Goal: Task Accomplishment & Management: Complete application form

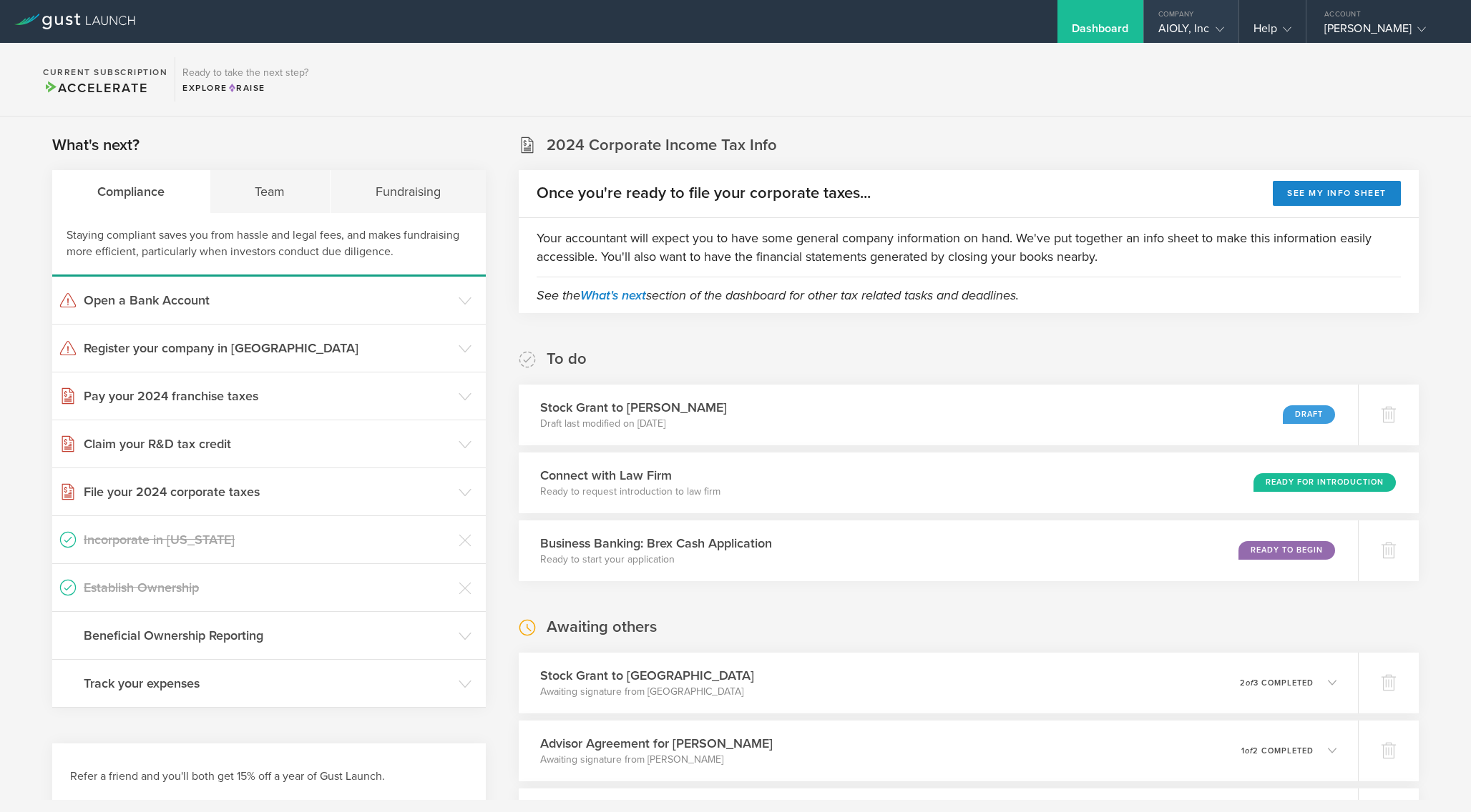
click at [1175, 26] on div "AIOLY, Inc" at bounding box center [1190, 32] width 66 height 21
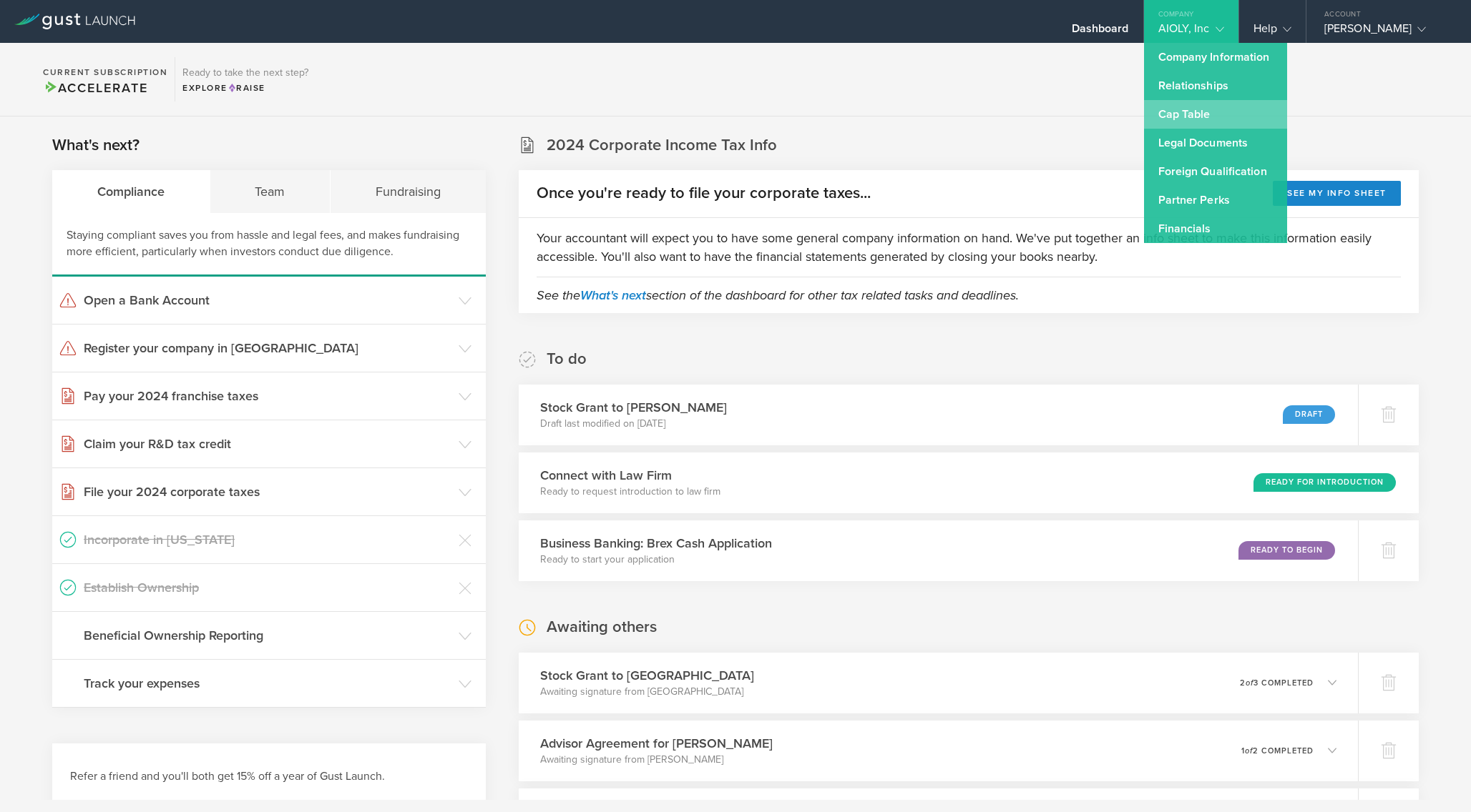
click at [1194, 117] on link "Cap Table" at bounding box center [1216, 114] width 143 height 29
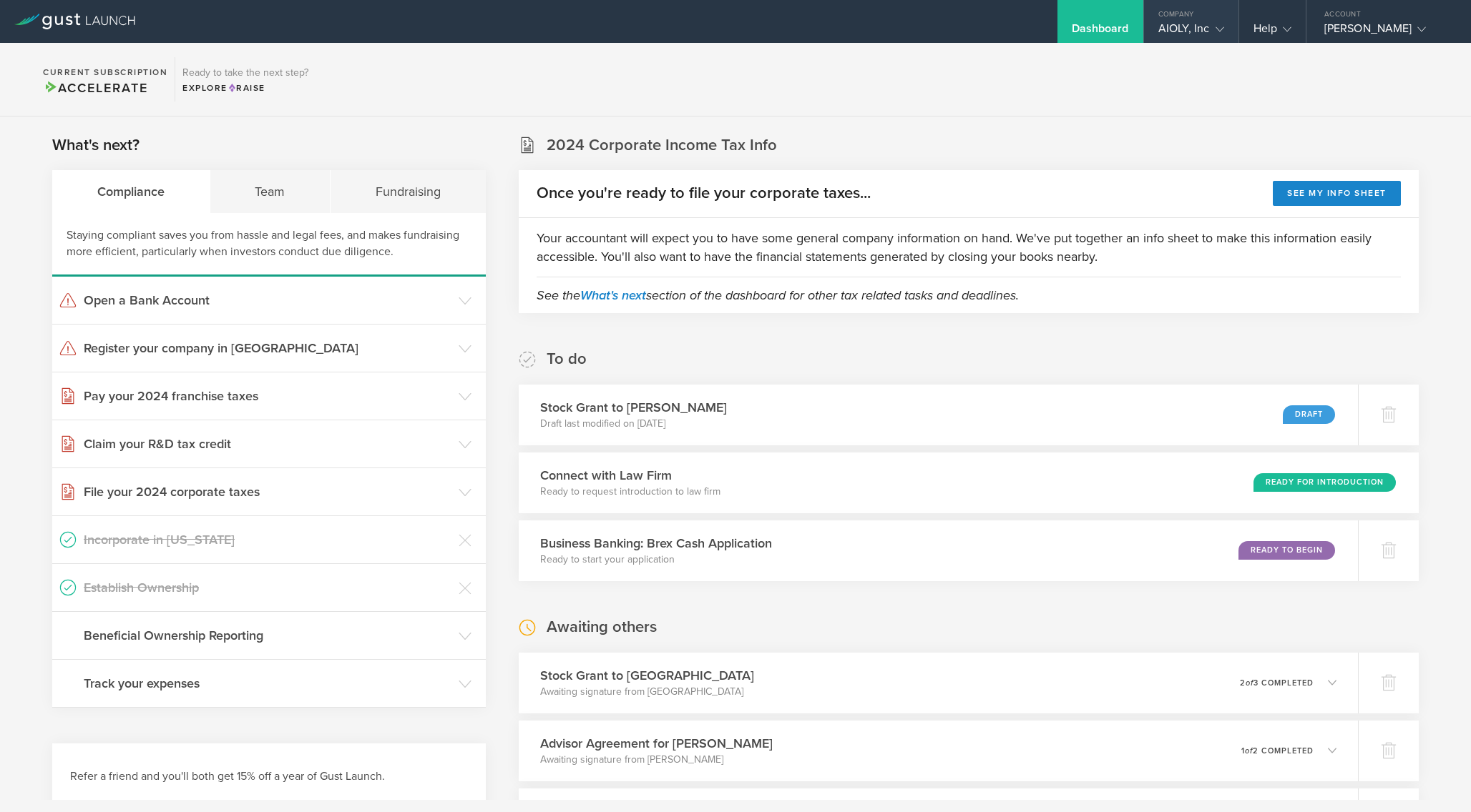
click at [1196, 32] on div "AIOLY, Inc" at bounding box center [1190, 32] width 66 height 21
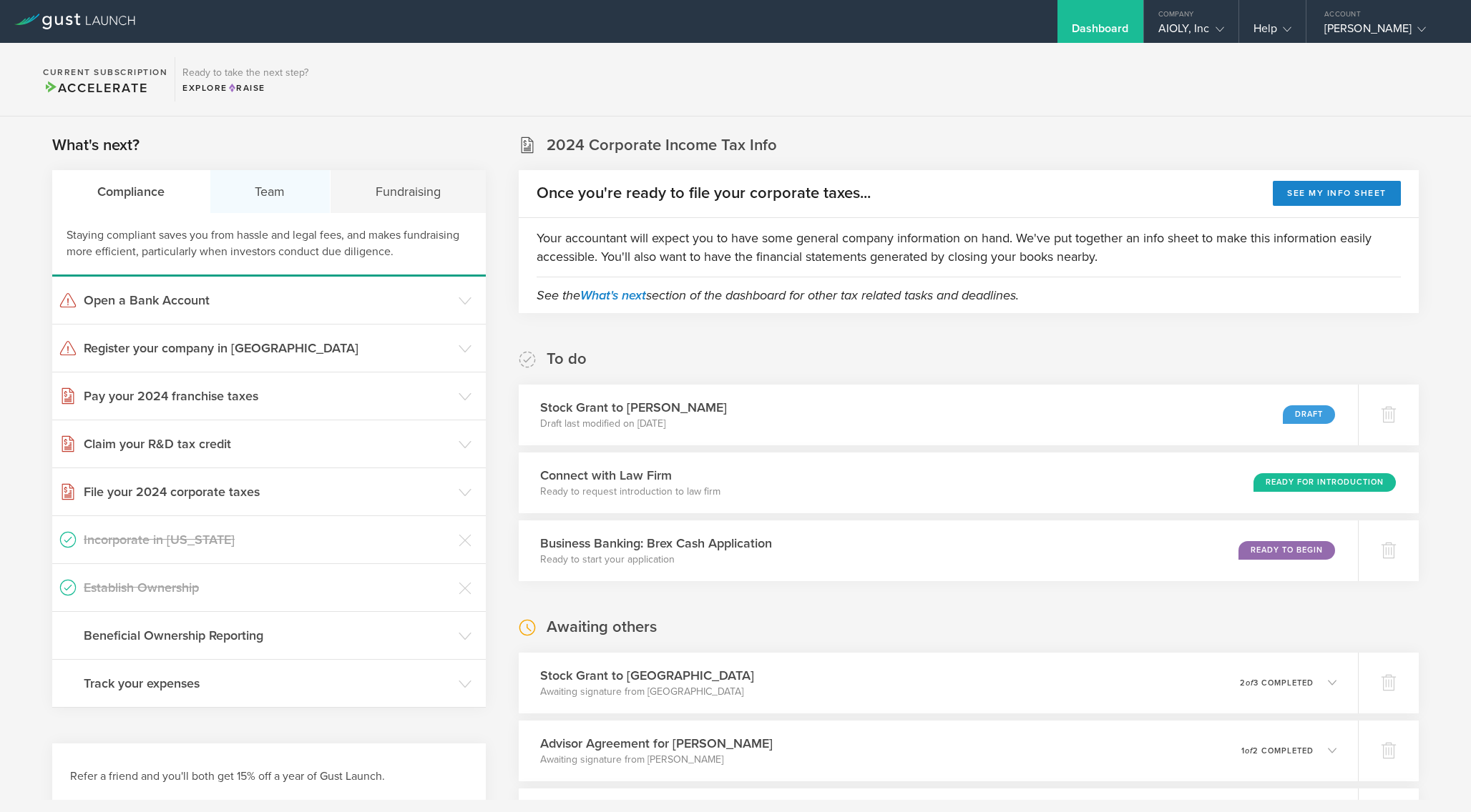
click at [265, 193] on div "Team" at bounding box center [271, 192] width 121 height 43
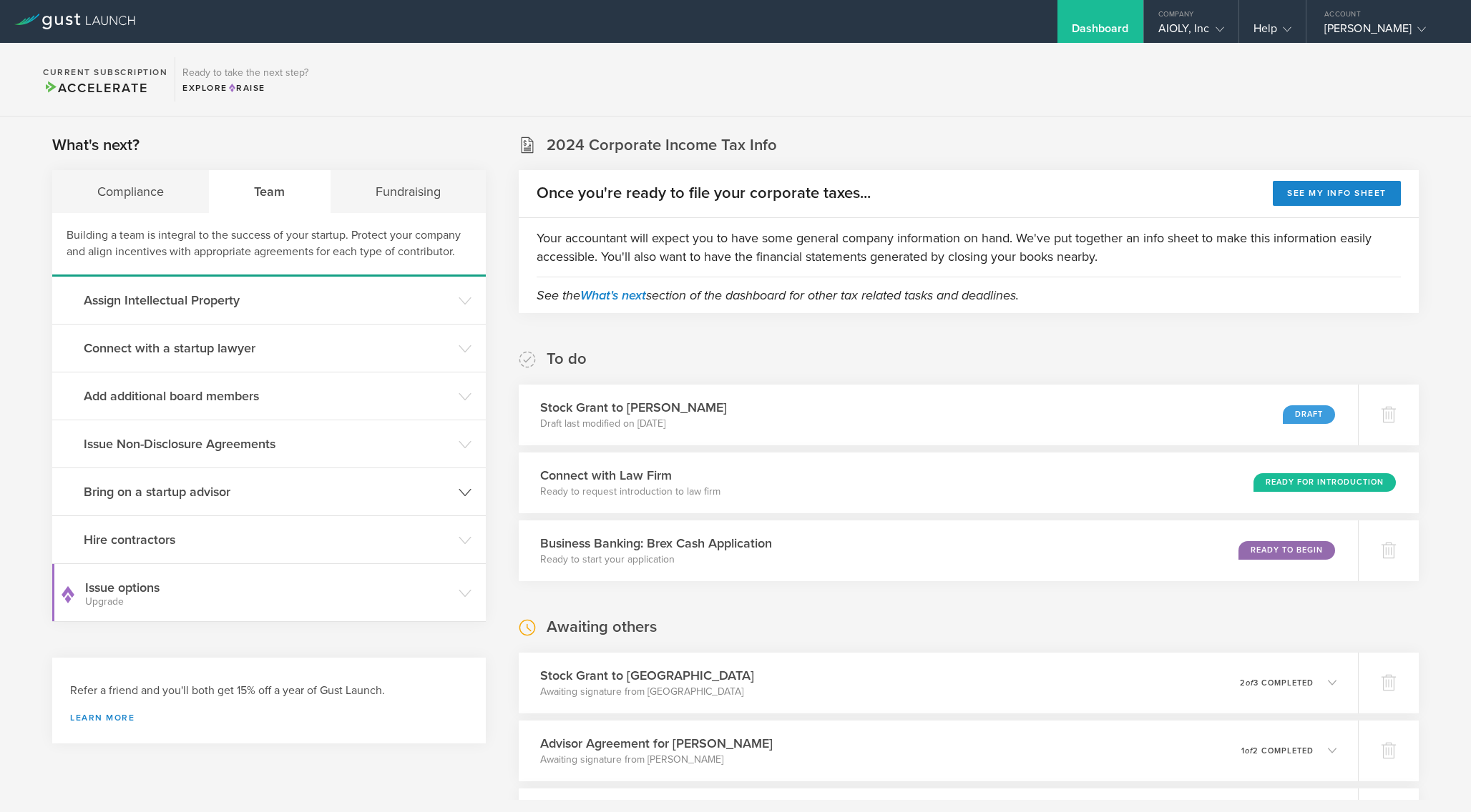
click at [230, 492] on h3 "Bring on a startup advisor" at bounding box center [267, 492] width 368 height 19
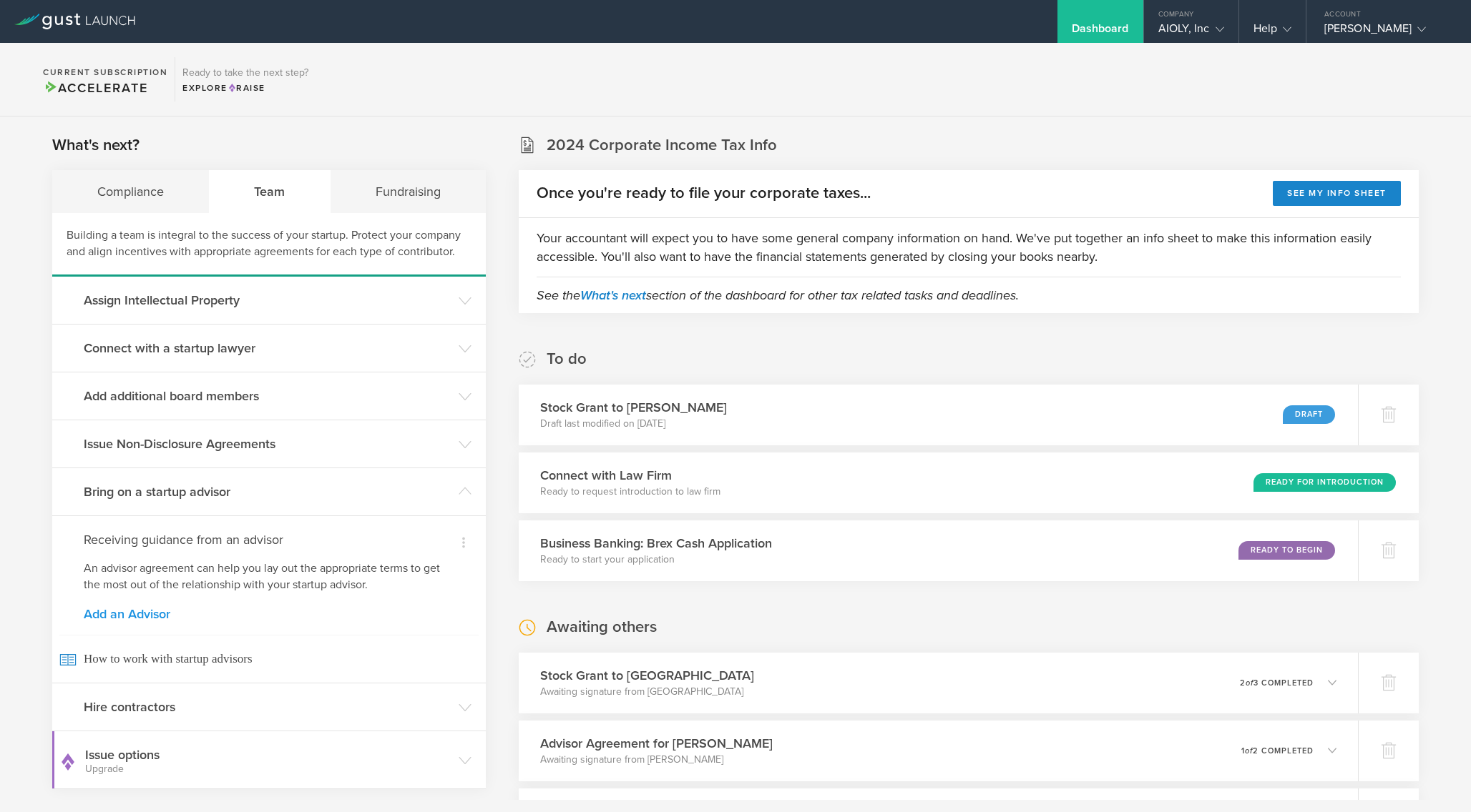
click at [149, 613] on link "Add an Advisor" at bounding box center [269, 614] width 370 height 13
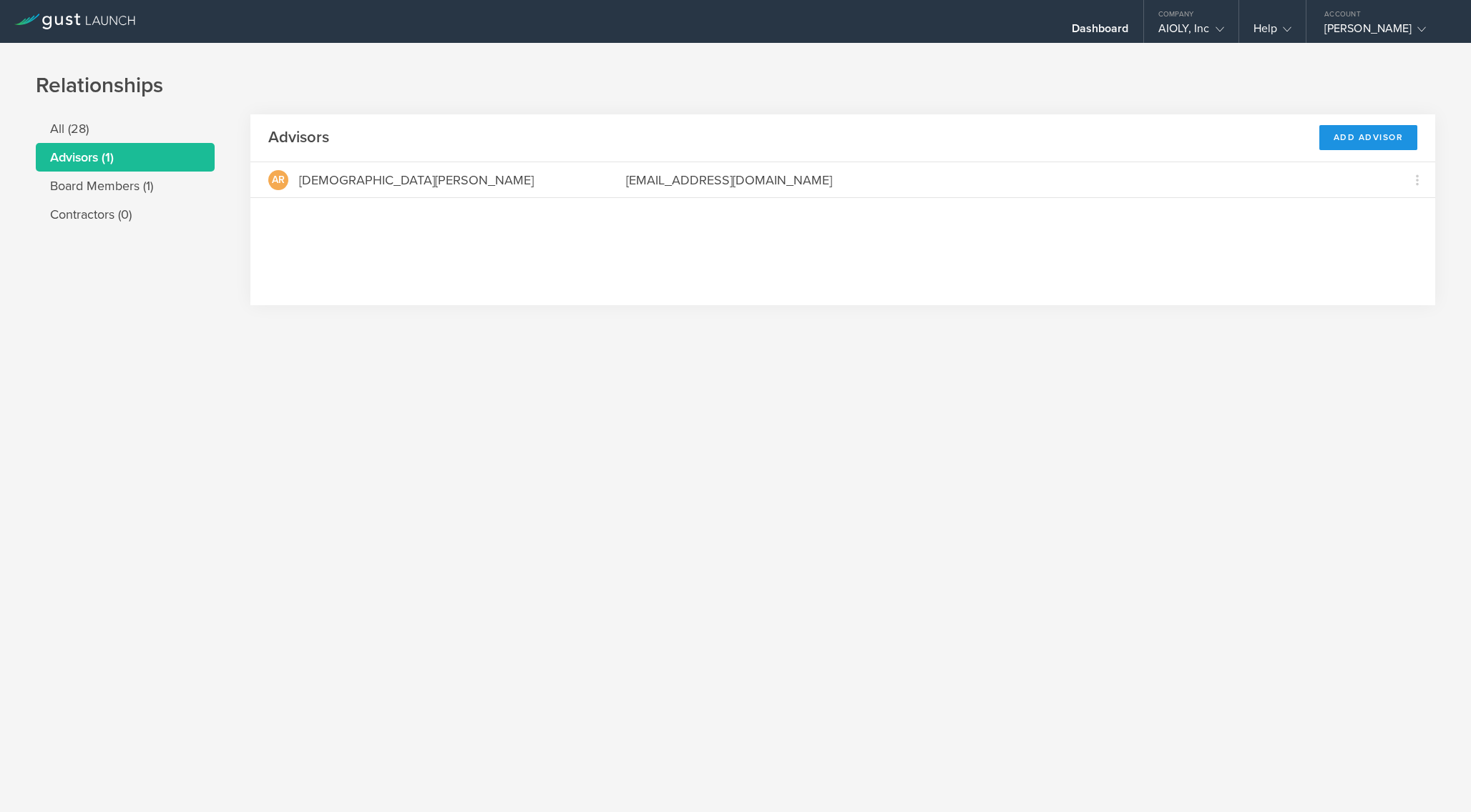
click at [1369, 139] on div "Add Advisor" at bounding box center [1369, 137] width 99 height 25
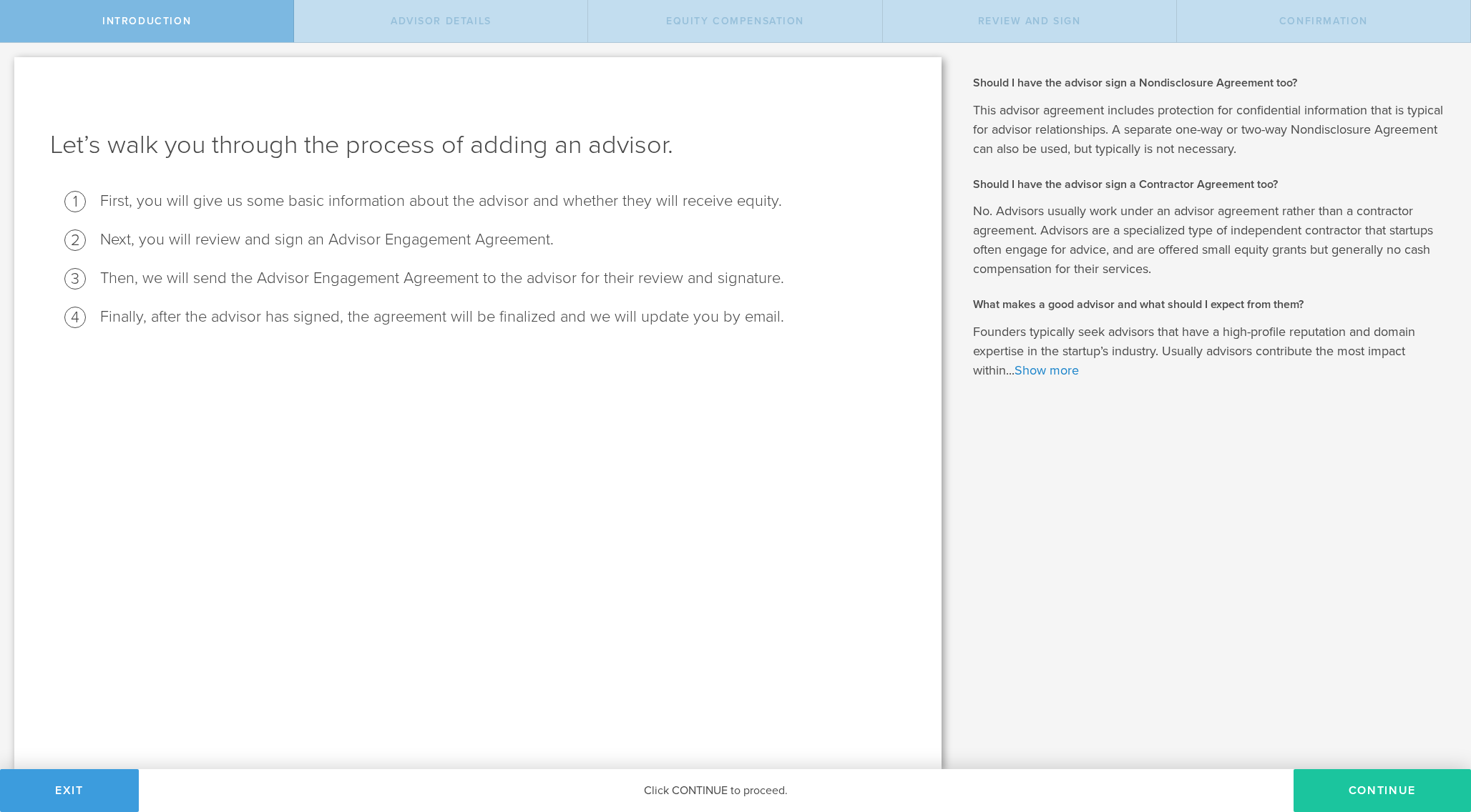
click at [1389, 798] on button "Continue" at bounding box center [1382, 791] width 177 height 43
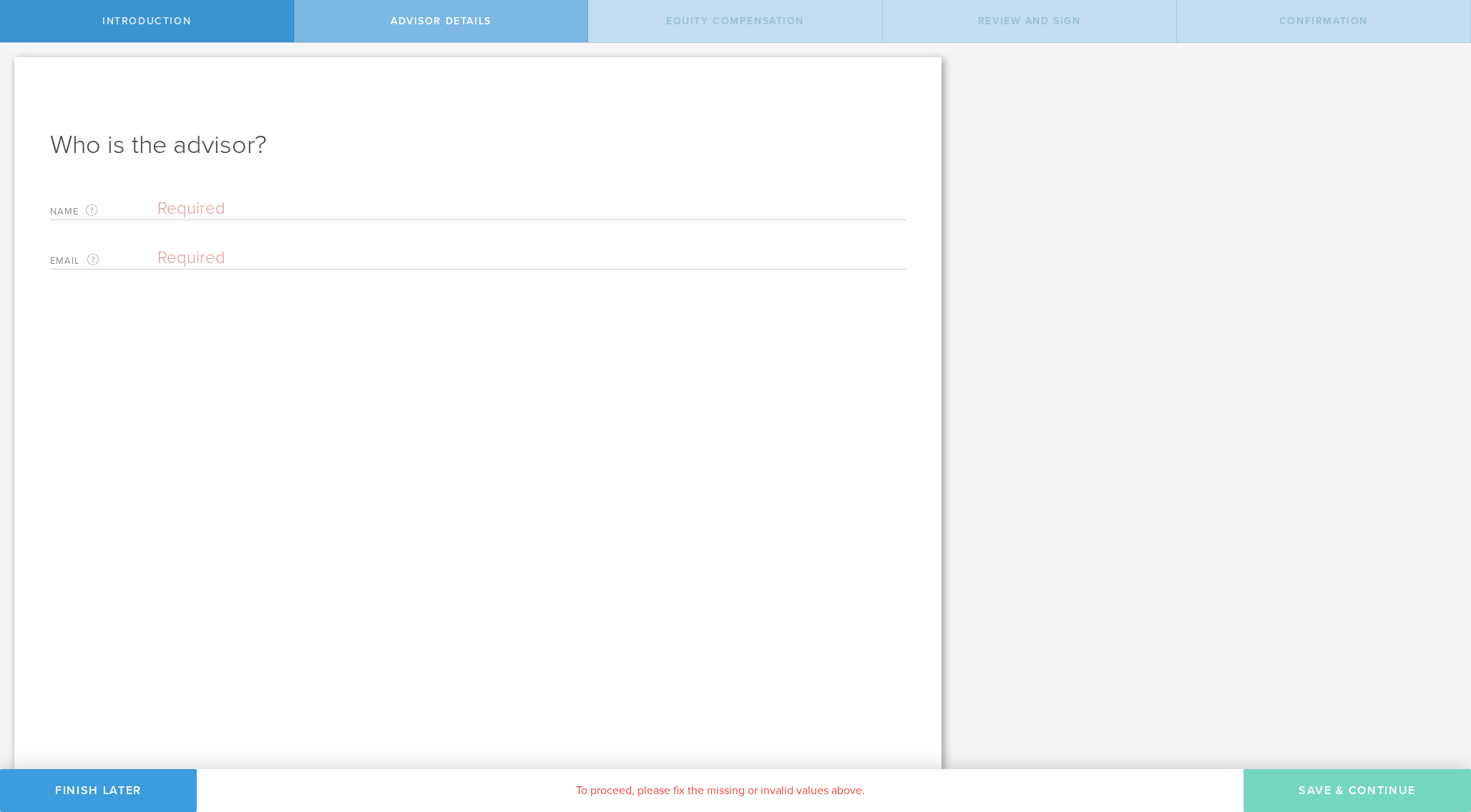
click at [194, 205] on input "text" at bounding box center [531, 208] width 748 height 21
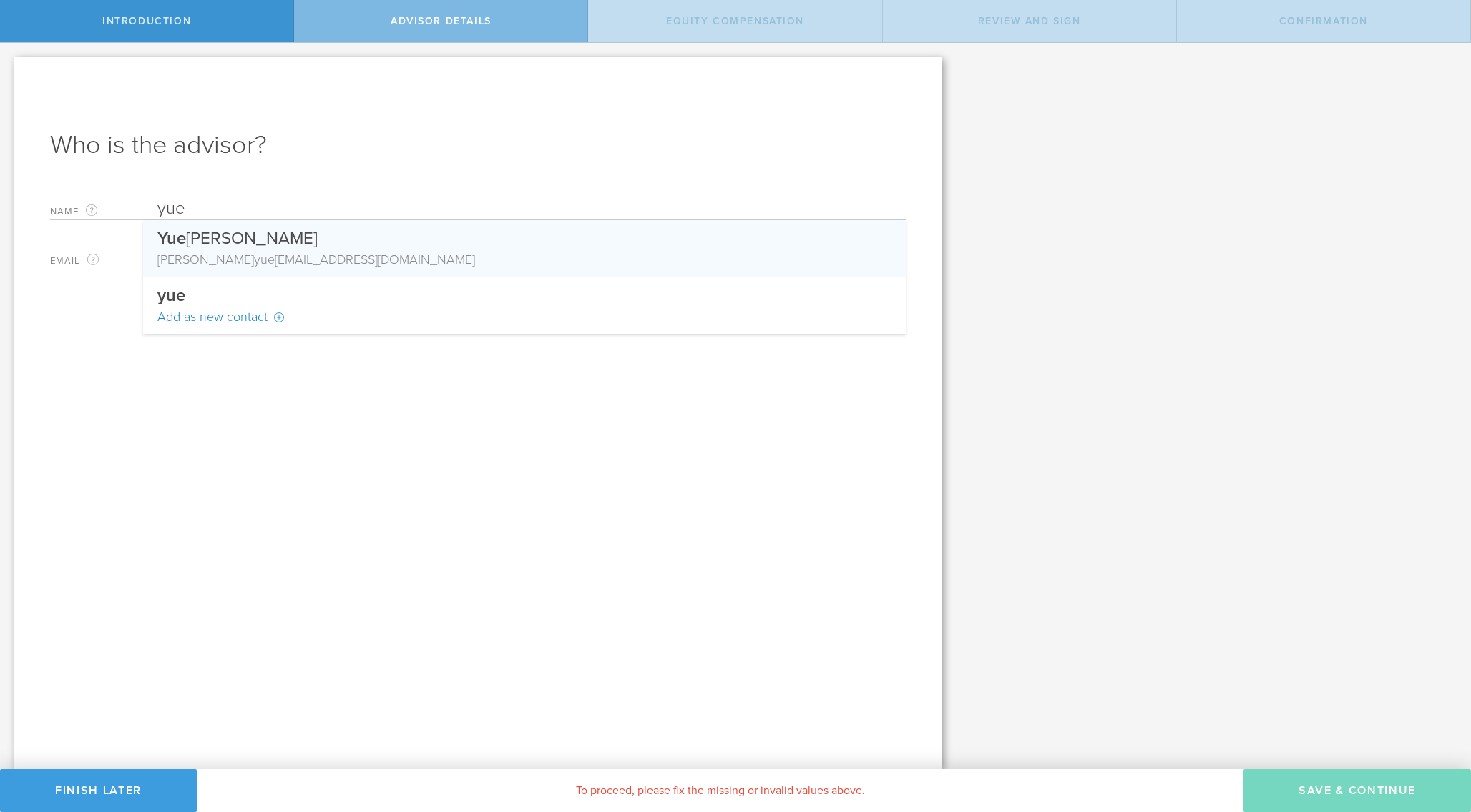
click at [254, 255] on span "yue" at bounding box center [265, 259] width 20 height 15
type input "[PERSON_NAME]"
type input "[EMAIL_ADDRESS][DOMAIN_NAME]"
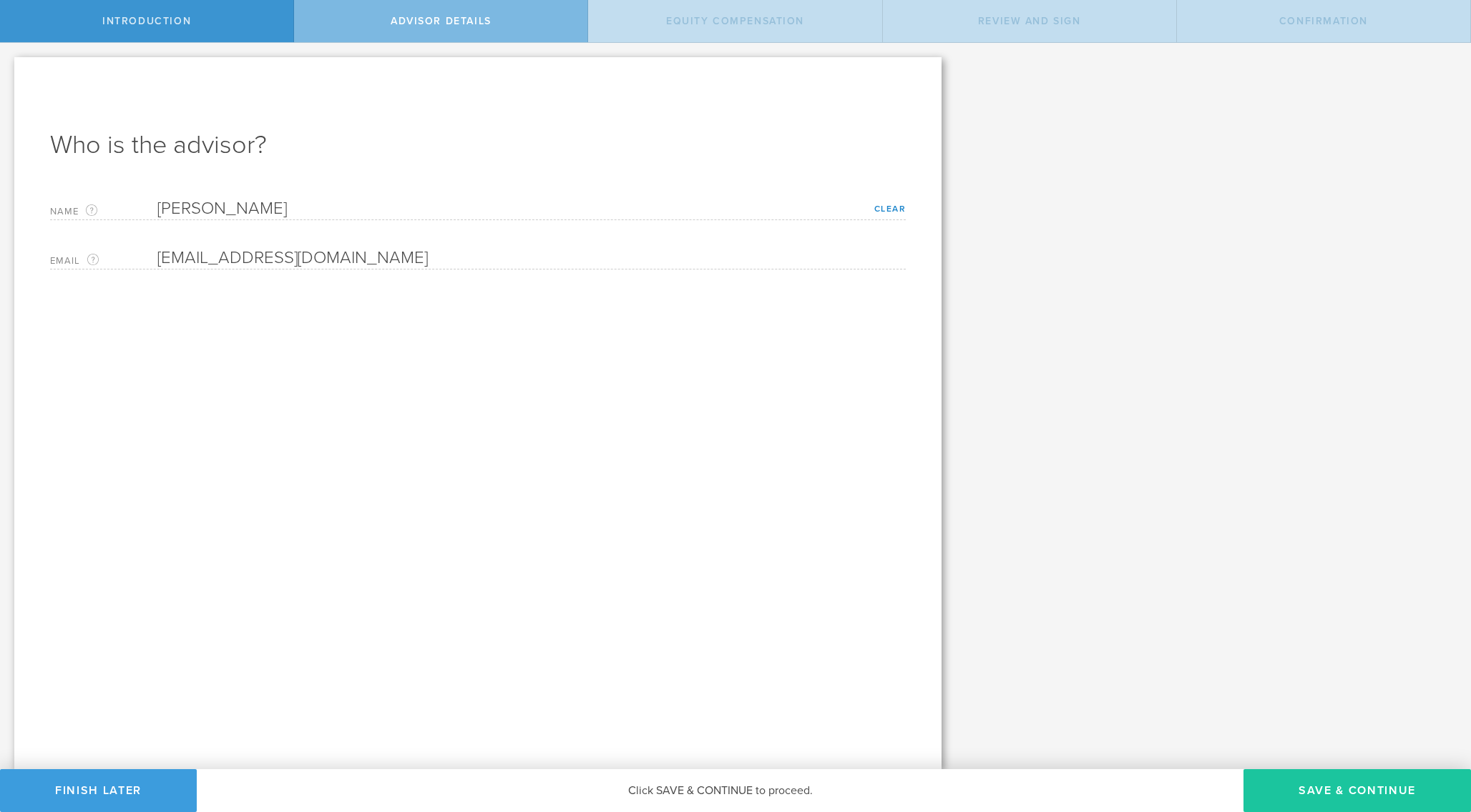
click at [1393, 792] on button "Save & Continue" at bounding box center [1357, 791] width 228 height 43
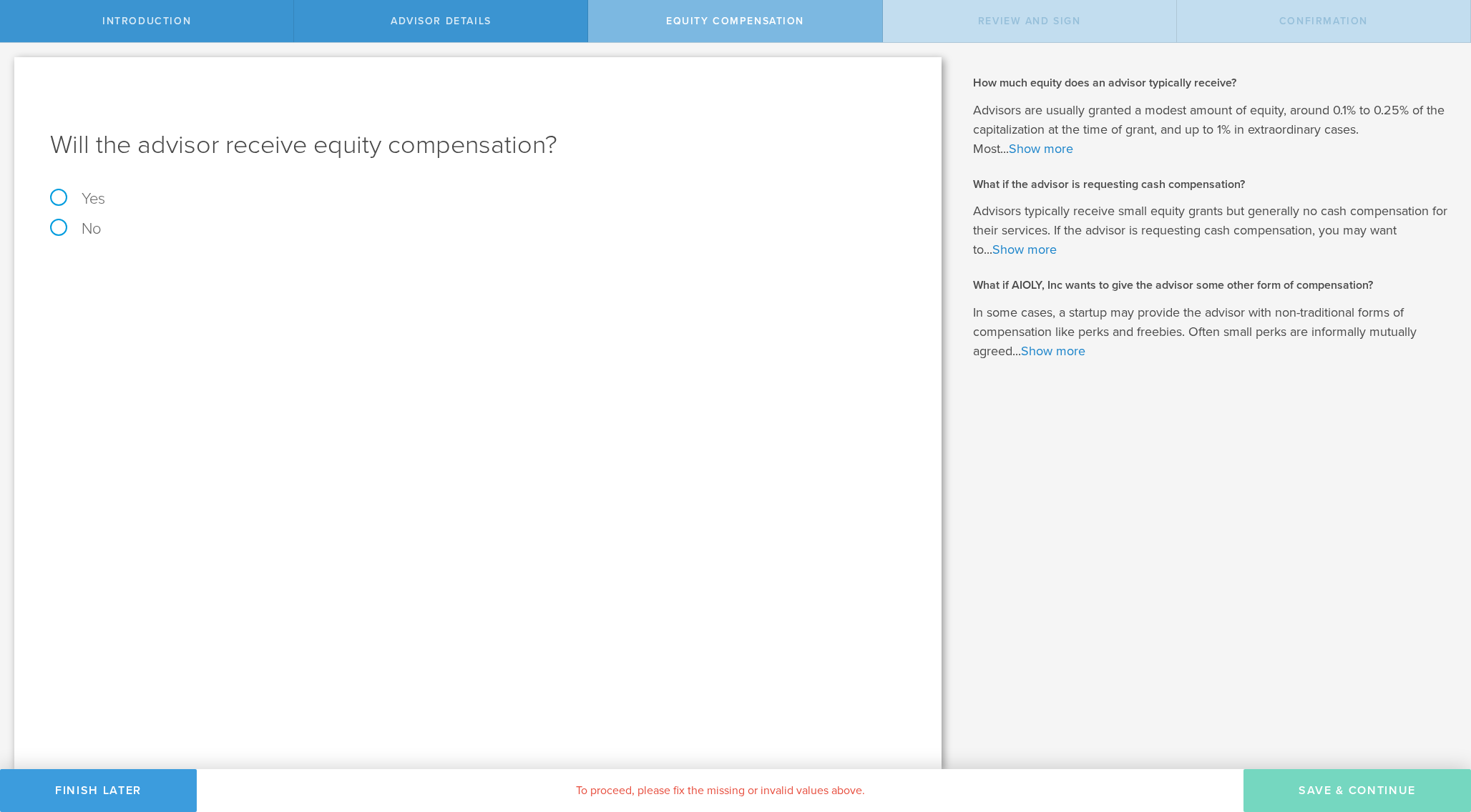
click at [60, 228] on label "No" at bounding box center [478, 229] width 856 height 15
click at [9, 66] on input "No" at bounding box center [4, 54] width 9 height 23
radio input "true"
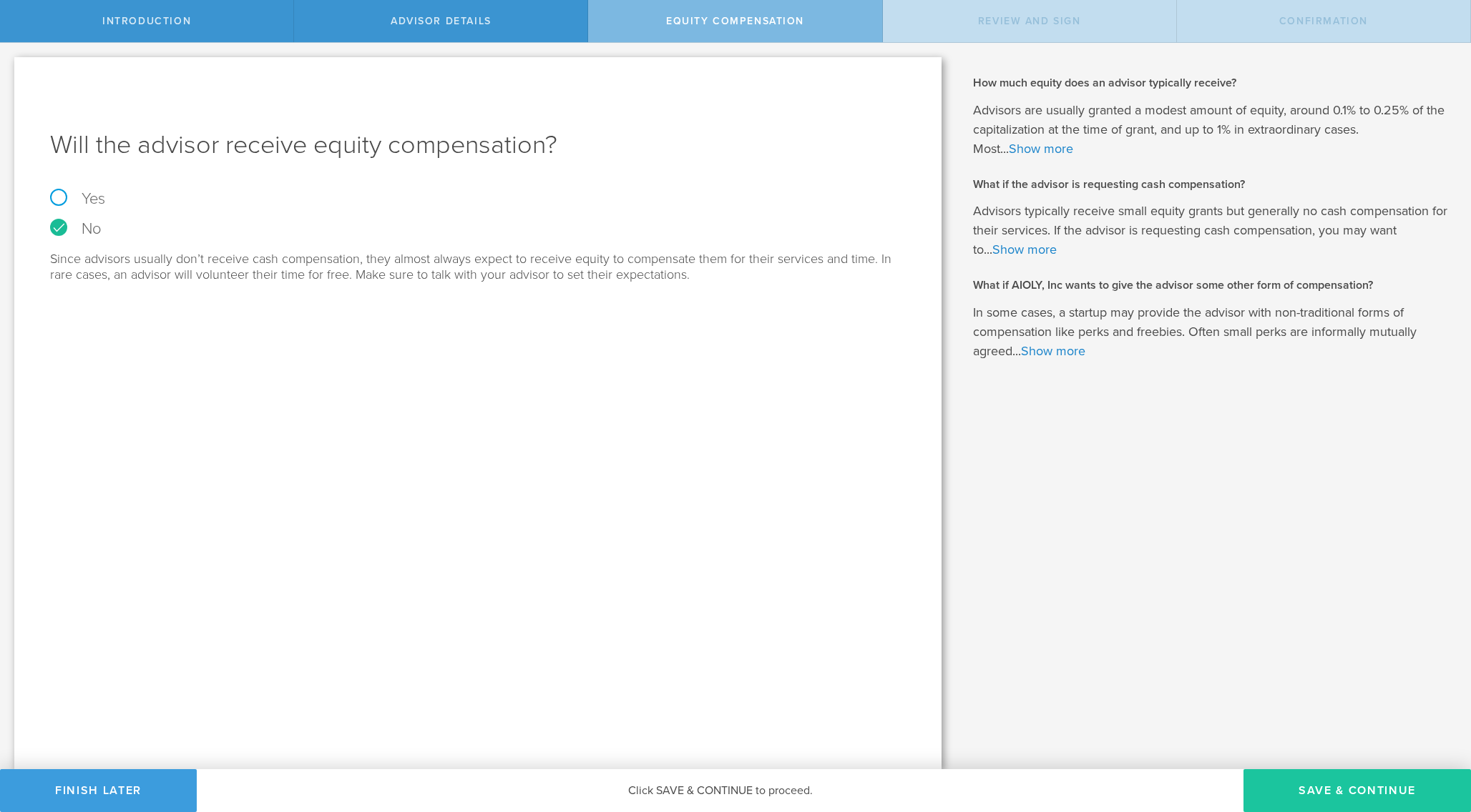
click at [1340, 792] on button "Save & Continue" at bounding box center [1357, 791] width 228 height 43
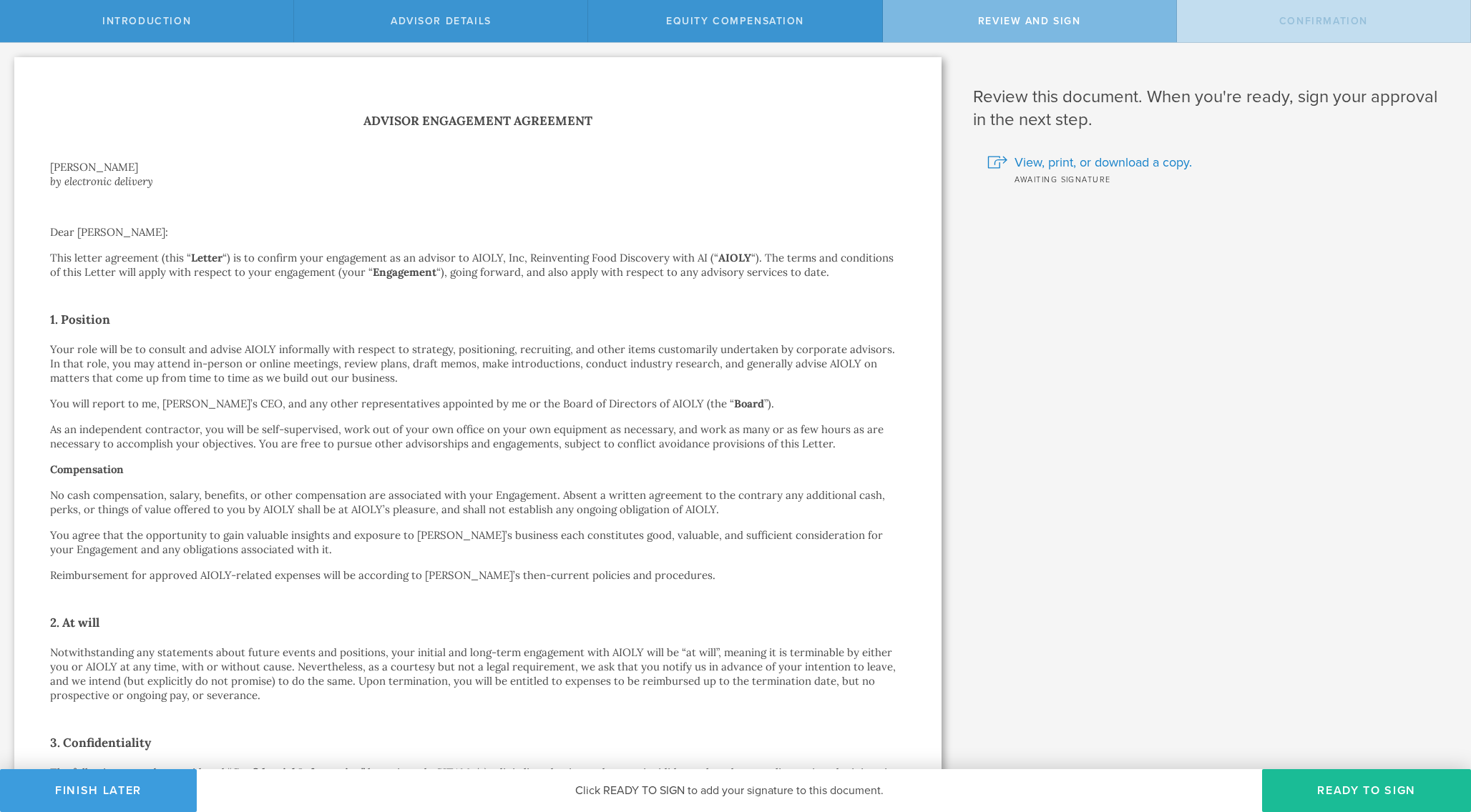
click at [1340, 792] on button "Ready to Sign" at bounding box center [1366, 791] width 209 height 43
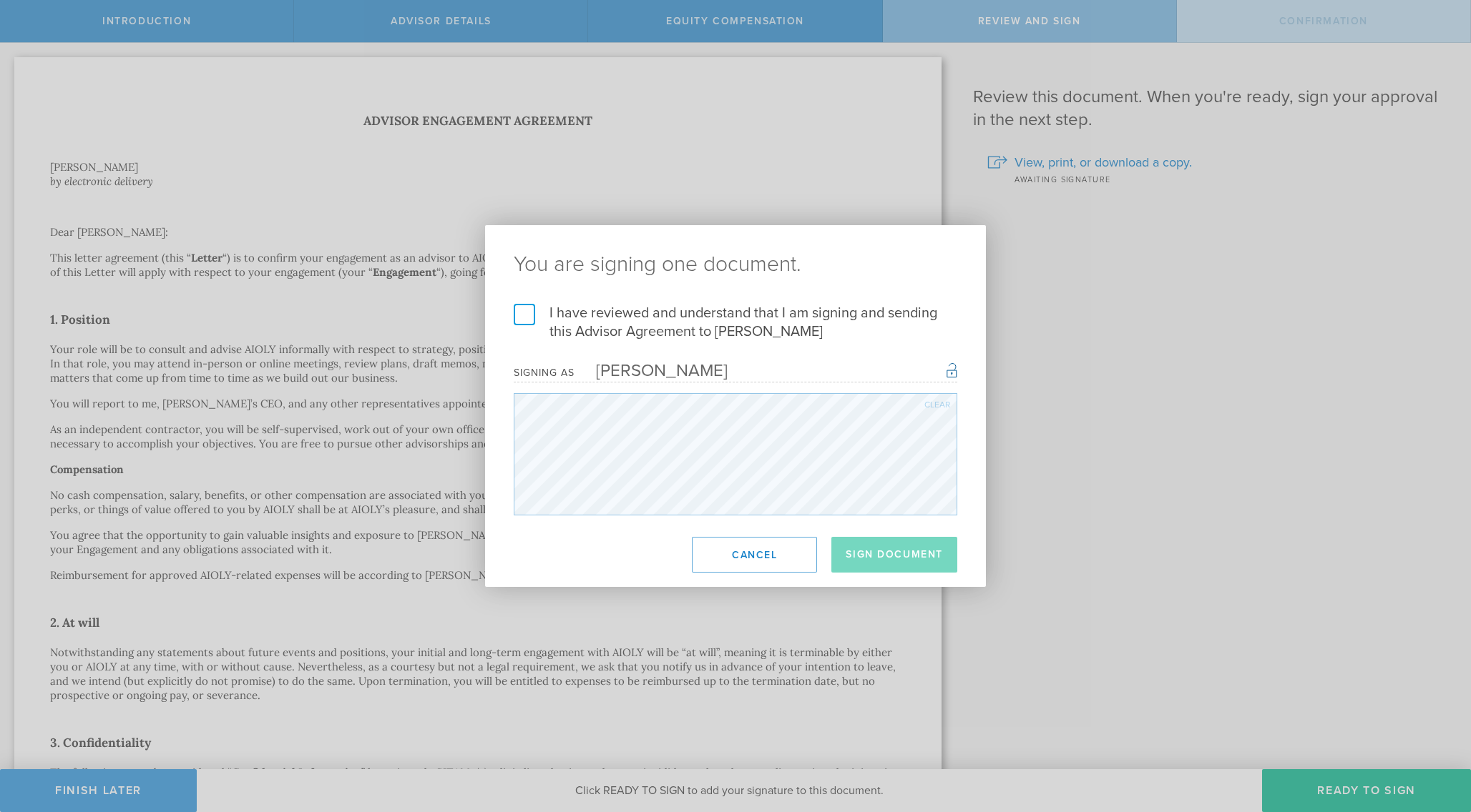
click at [518, 308] on label "I have reviewed and understand that I am signing and sending this Advisor Agree…" at bounding box center [736, 322] width 444 height 38
click at [0, 0] on input "I have reviewed and understand that I am signing and sending this Advisor Agree…" at bounding box center [0, 0] width 0 height 0
click at [888, 555] on button "Sign Document" at bounding box center [894, 555] width 126 height 36
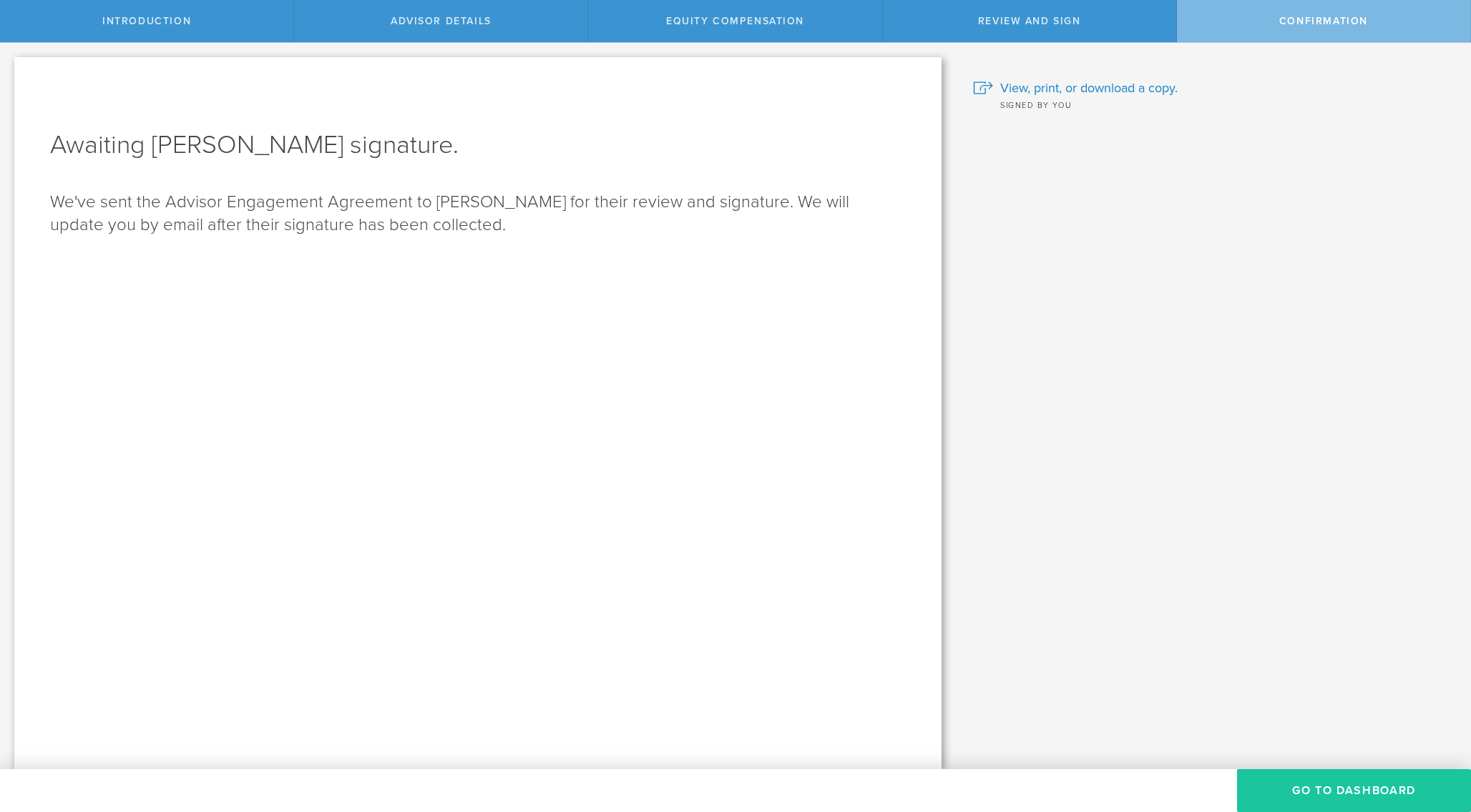
click at [1332, 792] on button "Go To Dashboard" at bounding box center [1354, 791] width 234 height 43
